Goal: Check status

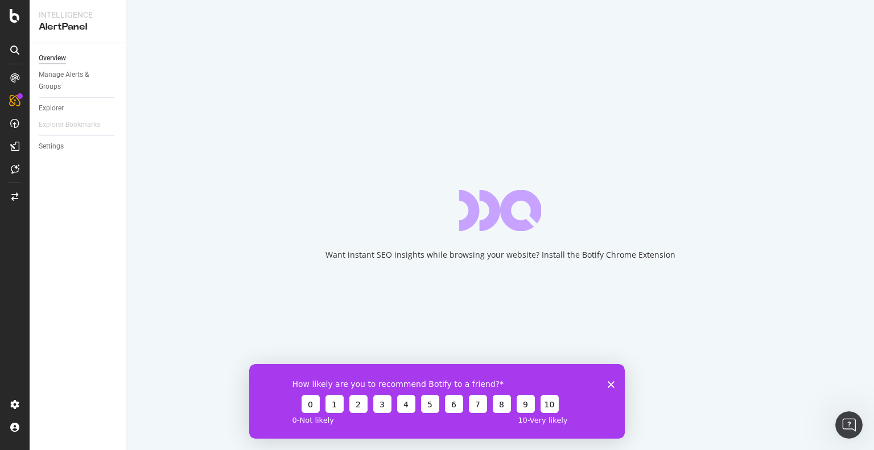
click at [610, 383] on icon "Close survey" at bounding box center [611, 384] width 7 height 7
